Goal: Check status: Check status

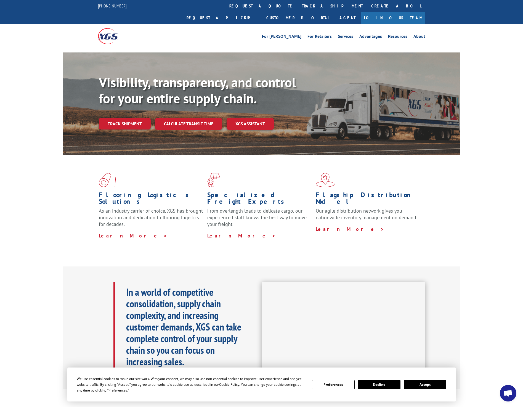
drag, startPoint x: 142, startPoint y: 112, endPoint x: 245, endPoint y: 124, distance: 103.1
click at [142, 118] on link "Track shipment" at bounding box center [125, 124] width 52 height 12
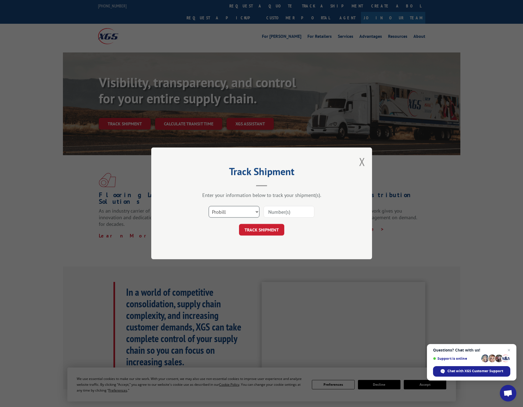
click at [255, 211] on select "Select category... Probill BOL PO" at bounding box center [234, 212] width 51 height 12
click at [209, 206] on select "Select category... Probill BOL PO" at bounding box center [234, 212] width 51 height 12
click at [300, 215] on input at bounding box center [289, 212] width 51 height 12
click at [258, 212] on select "Select category... Probill BOL PO" at bounding box center [234, 212] width 51 height 12
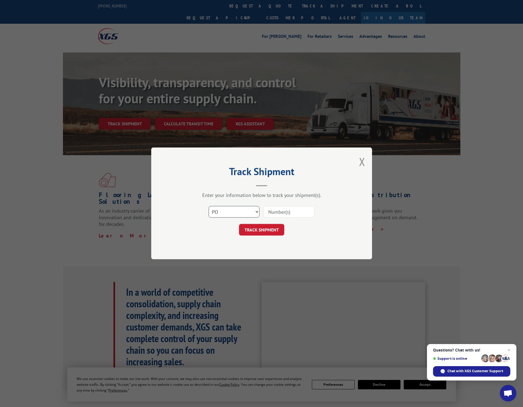
click at [258, 212] on select "Select category... Probill BOL PO" at bounding box center [234, 212] width 51 height 12
select select "probill"
click at [209, 206] on select "Select category... Probill BOL PO" at bounding box center [234, 212] width 51 height 12
click at [292, 215] on input at bounding box center [289, 212] width 51 height 12
paste input "15969932"
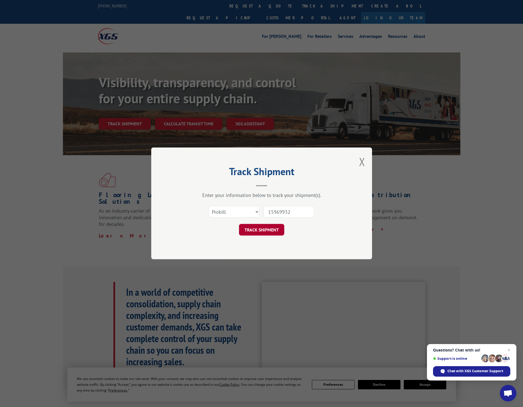
type input "15969932"
click at [269, 231] on button "TRACK SHIPMENT" at bounding box center [261, 230] width 45 height 12
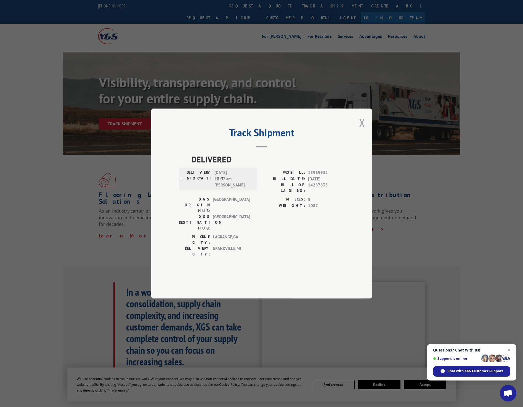
click at [363, 130] on button "Close modal" at bounding box center [362, 122] width 6 height 15
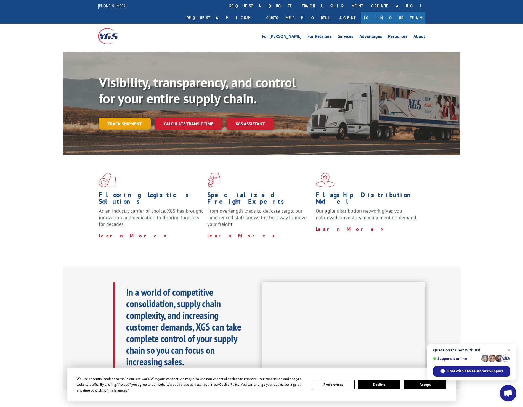
click at [123, 118] on link "Track shipment" at bounding box center [125, 124] width 52 height 12
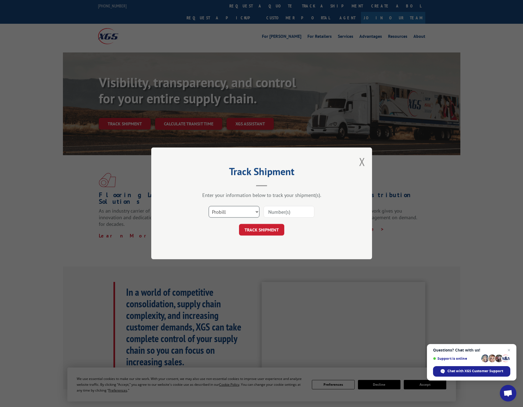
click at [257, 211] on select "Select category... Probill BOL PO" at bounding box center [234, 212] width 51 height 12
select select "po"
click at [209, 206] on select "Select category... Probill BOL PO" at bounding box center [234, 212] width 51 height 12
click at [303, 214] on input at bounding box center [289, 212] width 51 height 12
paste input "8886795632"
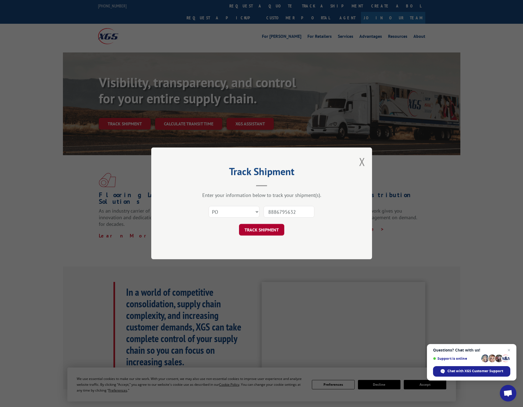
type input "8886795632"
click at [266, 231] on button "TRACK SHIPMENT" at bounding box center [261, 230] width 45 height 12
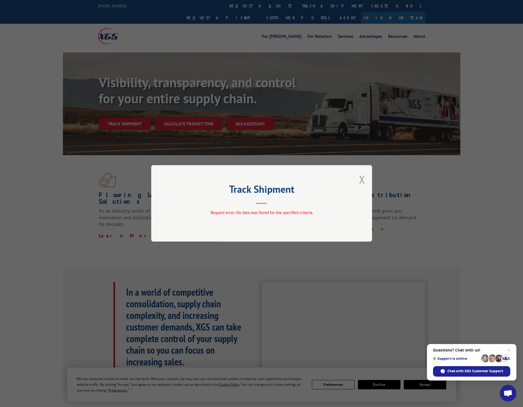
click at [363, 178] on button "Close modal" at bounding box center [362, 179] width 6 height 15
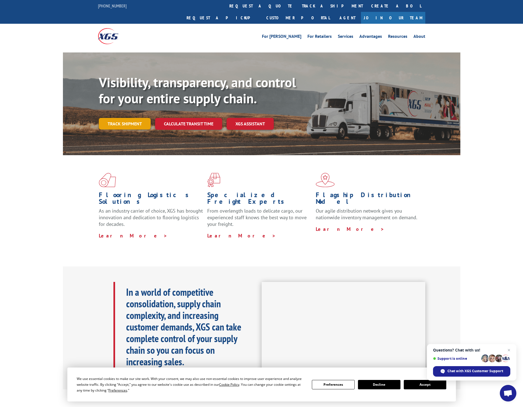
click at [136, 118] on link "Track shipment" at bounding box center [125, 124] width 52 height 12
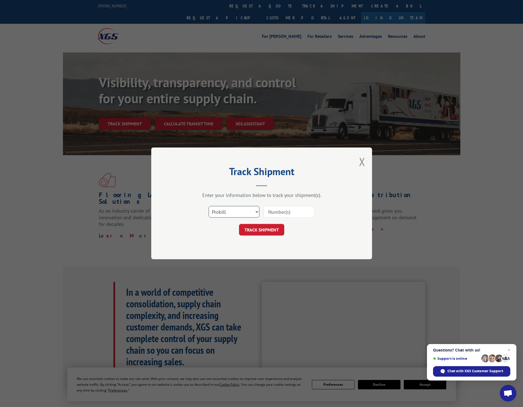
click at [257, 212] on select "Select category... Probill BOL PO" at bounding box center [234, 212] width 51 height 12
select select "bol"
click at [209, 206] on select "Select category... Probill BOL PO" at bounding box center [234, 212] width 51 height 12
click at [300, 212] on input at bounding box center [289, 212] width 51 height 12
paste input "8886795632"
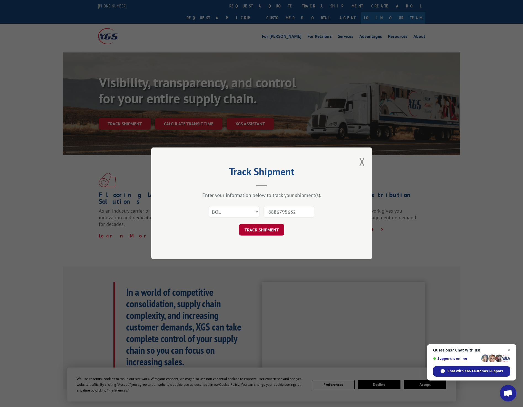
type input "8886795632"
click at [269, 229] on button "TRACK SHIPMENT" at bounding box center [261, 230] width 45 height 12
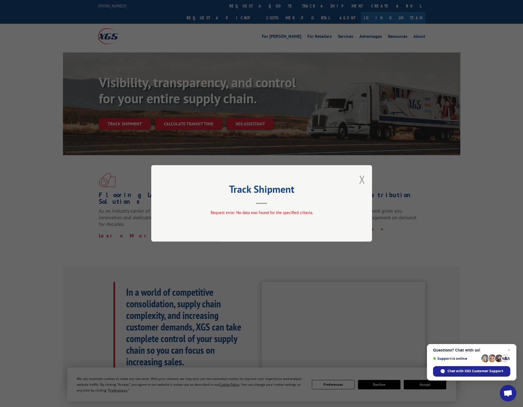
click at [364, 181] on button "Close modal" at bounding box center [362, 179] width 6 height 15
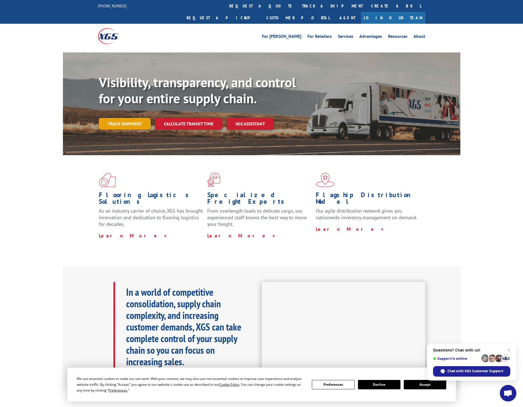
click at [129, 118] on link "Track shipment" at bounding box center [125, 124] width 52 height 12
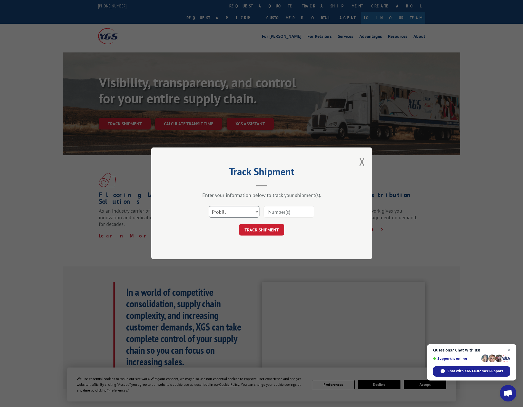
click at [242, 214] on select "Select category... Probill BOL PO" at bounding box center [234, 212] width 51 height 12
click at [209, 206] on select "Select category... Probill BOL PO" at bounding box center [234, 212] width 51 height 12
click at [250, 210] on select "Select category... Probill BOL PO" at bounding box center [234, 212] width 51 height 12
select select "probill"
click at [209, 206] on select "Select category... Probill BOL PO" at bounding box center [234, 212] width 51 height 12
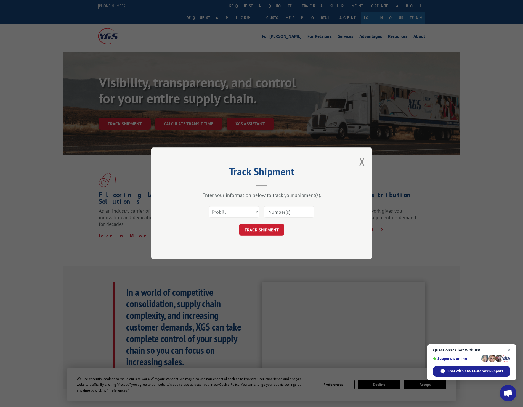
click at [296, 214] on input at bounding box center [289, 212] width 51 height 12
paste input "15969932"
type input "15969932"
click at [265, 229] on button "TRACK SHIPMENT" at bounding box center [261, 230] width 45 height 12
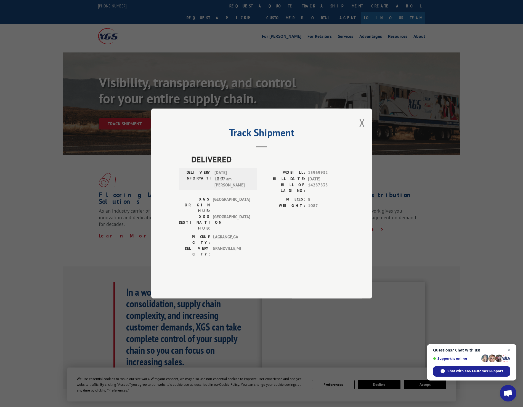
click at [262, 139] on h2 "Track Shipment" at bounding box center [262, 134] width 166 height 10
click at [212, 165] on span "DELIVERED" at bounding box center [267, 159] width 153 height 12
click at [231, 188] on span "[DATE] 11:07 am [PERSON_NAME]" at bounding box center [232, 178] width 37 height 19
click at [229, 216] on span "[GEOGRAPHIC_DATA]" at bounding box center [231, 222] width 37 height 17
click at [234, 245] on span "[GEOGRAPHIC_DATA] , [GEOGRAPHIC_DATA]" at bounding box center [231, 251] width 37 height 12
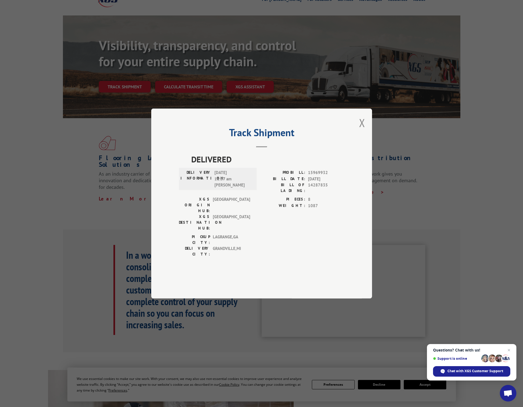
scroll to position [28, 0]
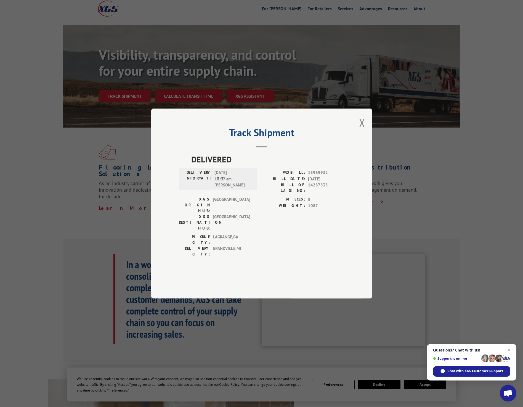
click at [310, 209] on span "1087" at bounding box center [326, 206] width 36 height 6
click at [311, 196] on div "PROBILL: 15969932 BILL DATE: [DATE] BILL OF LADING: 14287835" at bounding box center [303, 182] width 83 height 27
click at [315, 182] on span "[DATE]" at bounding box center [326, 179] width 36 height 6
click at [316, 182] on span "[DATE]" at bounding box center [326, 179] width 36 height 6
click at [317, 176] on span "15969932" at bounding box center [326, 172] width 36 height 6
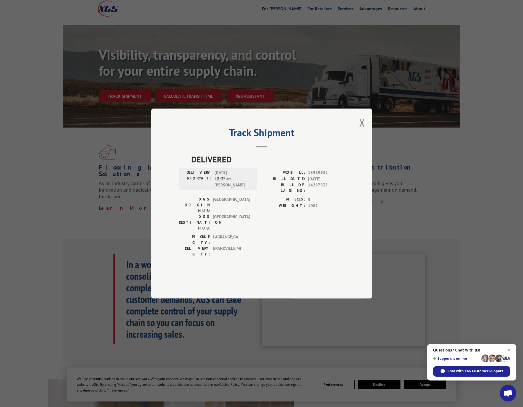
click at [362, 130] on button "Close modal" at bounding box center [362, 122] width 6 height 15
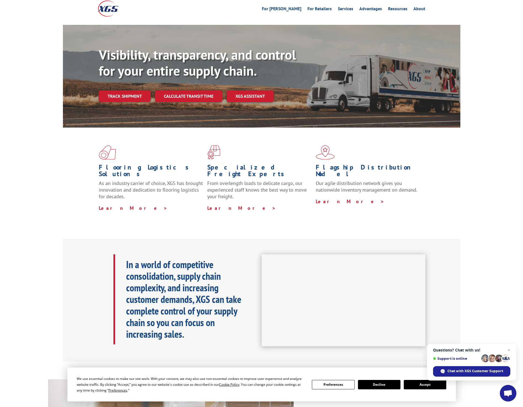
click at [439, 187] on div "Flooring Logistics Solutions As an industry carrier of choice, XGS has brought …" at bounding box center [262, 178] width 398 height 101
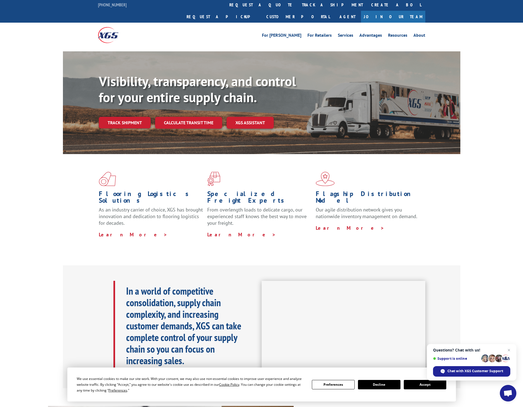
scroll to position [0, 0]
